Goal: Task Accomplishment & Management: Complete application form

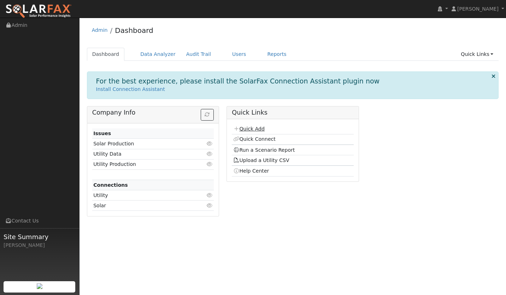
click at [247, 128] on link "Quick Add" at bounding box center [248, 129] width 31 height 6
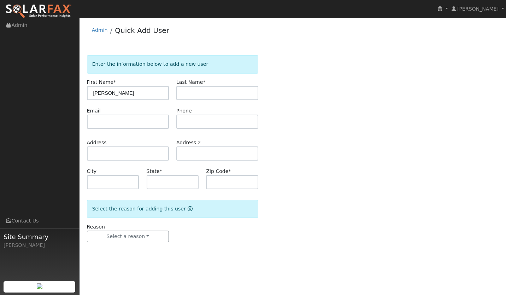
type input "[PERSON_NAME]"
click at [202, 96] on input "text" at bounding box center [217, 93] width 82 height 14
type input "[PERSON_NAME]"
click at [119, 117] on input "text" at bounding box center [128, 121] width 82 height 14
paste input "[EMAIL_ADDRESS][DOMAIN_NAME]"
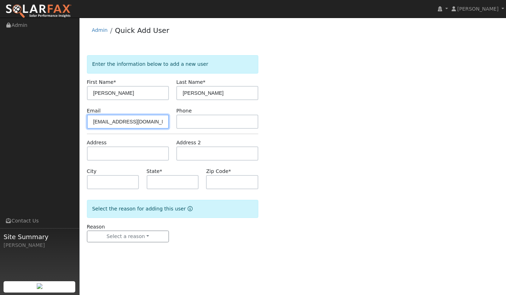
type input "[EMAIL_ADDRESS][DOMAIN_NAME]"
click at [203, 119] on input "text" at bounding box center [217, 121] width 82 height 14
paste input "[PHONE_NUMBER]"
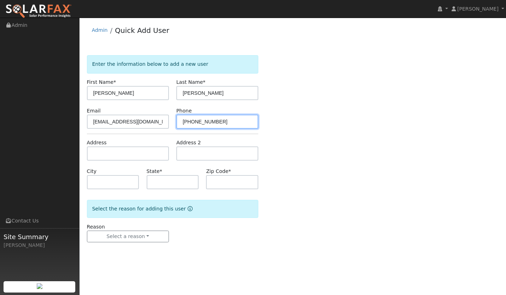
type input "[PHONE_NUMBER]"
click at [102, 154] on input "text" at bounding box center [128, 153] width 82 height 14
paste input "[STREET_ADDRESS]"
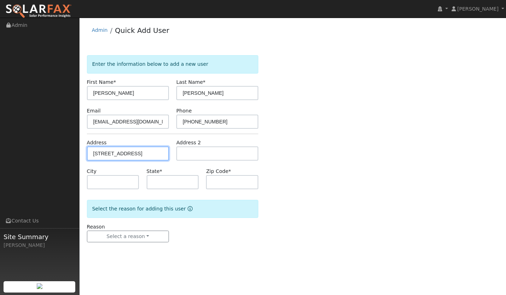
scroll to position [0, 6]
type input "[STREET_ADDRESS]"
type input "Hanford"
type input "CA"
type input "93230"
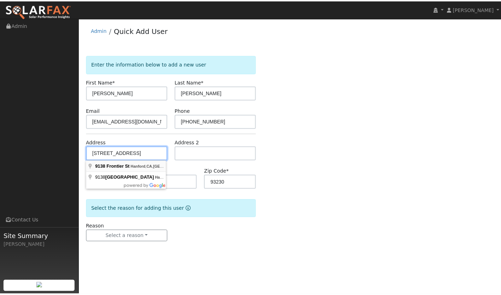
scroll to position [0, 0]
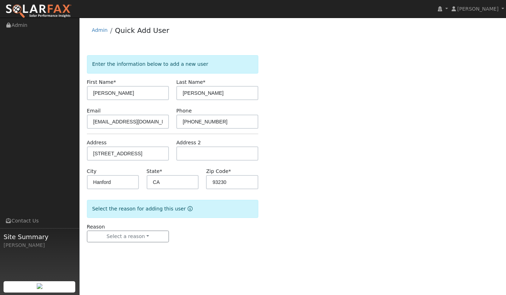
click at [147, 226] on div "Reason Select a reason New lead New customer adding solar New customer has solar" at bounding box center [127, 232] width 89 height 19
click at [141, 234] on button "Select a reason" at bounding box center [128, 236] width 82 height 12
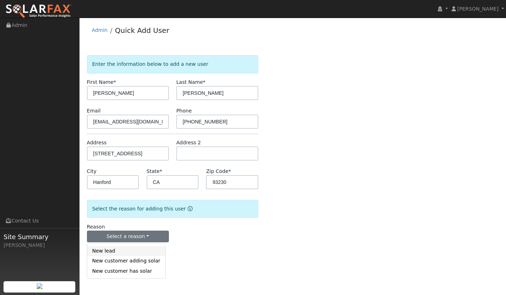
click at [123, 254] on link "New lead" at bounding box center [126, 251] width 78 height 10
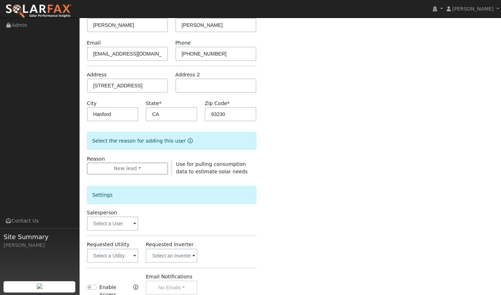
scroll to position [69, 0]
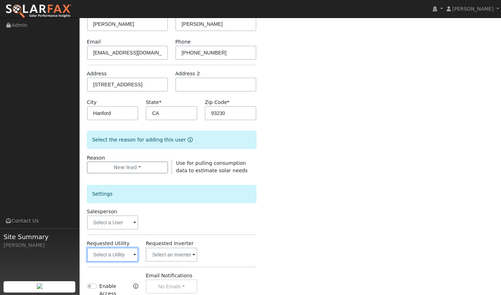
click at [126, 256] on input "text" at bounding box center [113, 254] width 52 height 14
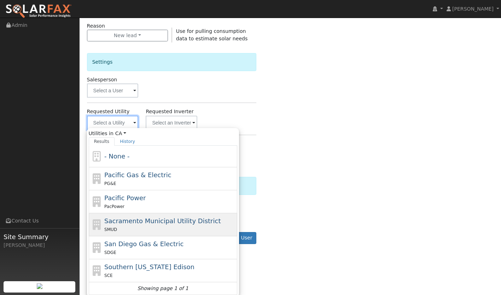
scroll to position [202, 0]
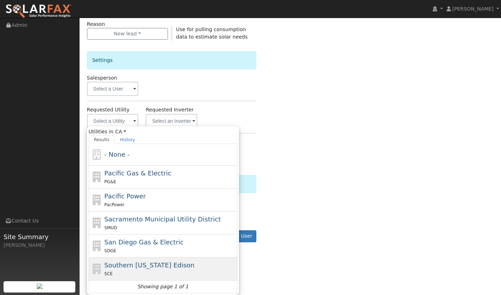
click at [146, 265] on span "Southern [US_STATE] Edison" at bounding box center [149, 264] width 90 height 7
type input "Southern [US_STATE] Edison"
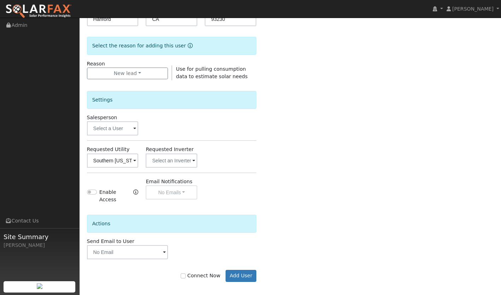
click at [256, 189] on div "Enable Access Email Notifications No Emails No Emails Weekly Emails Monthly Ema…" at bounding box center [171, 191] width 177 height 26
click at [190, 273] on label "Connect Now" at bounding box center [201, 275] width 40 height 7
click at [186, 273] on input "Connect Now" at bounding box center [183, 275] width 5 height 5
checkbox input "true"
click at [242, 274] on button "Add User" at bounding box center [240, 276] width 31 height 12
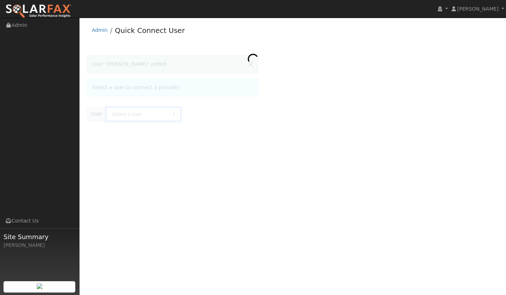
type input "[PERSON_NAME]"
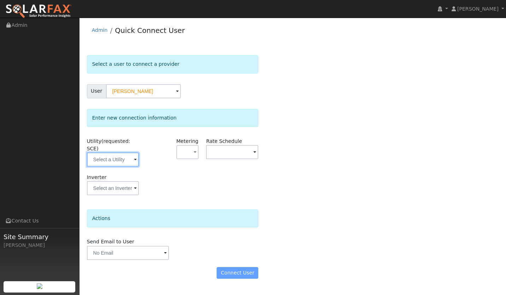
click at [128, 153] on input "text" at bounding box center [113, 159] width 52 height 14
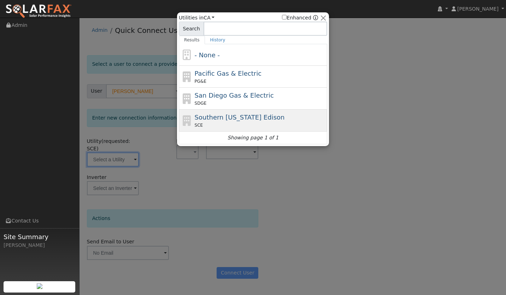
click at [225, 123] on div "SCE" at bounding box center [260, 125] width 131 height 6
type input "SCE"
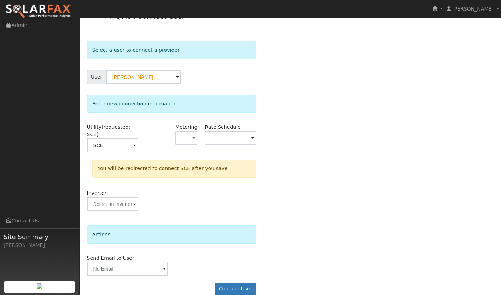
scroll to position [17, 0]
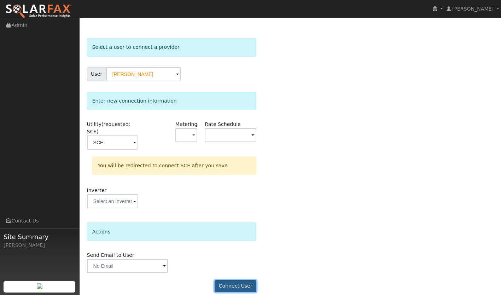
click at [238, 280] on button "Connect User" at bounding box center [235, 286] width 42 height 12
